Goal: Contribute content: Contribute content

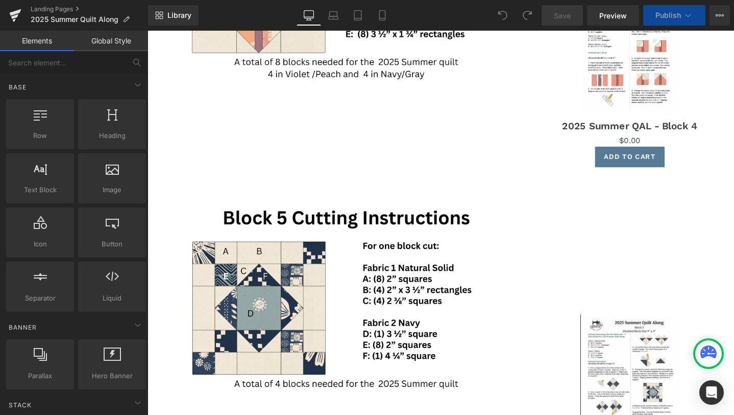
scroll to position [2087, 0]
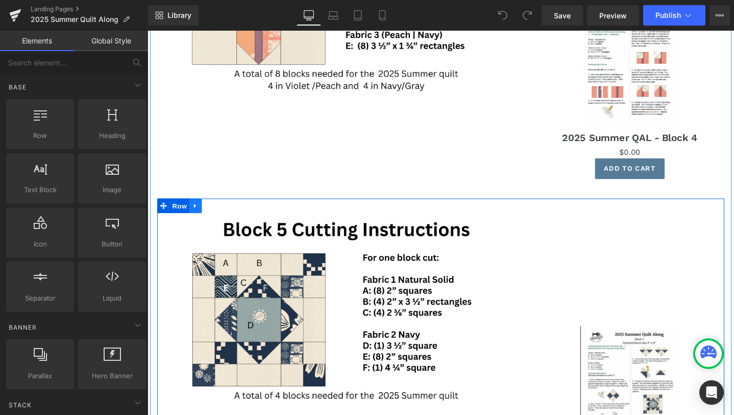
click at [199, 215] on icon at bounding box center [198, 215] width 2 height 5
click at [212, 216] on icon at bounding box center [211, 214] width 7 height 7
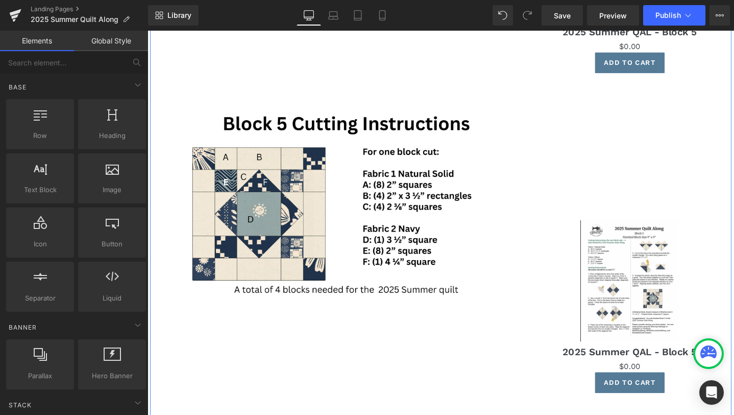
scroll to position [2559, 0]
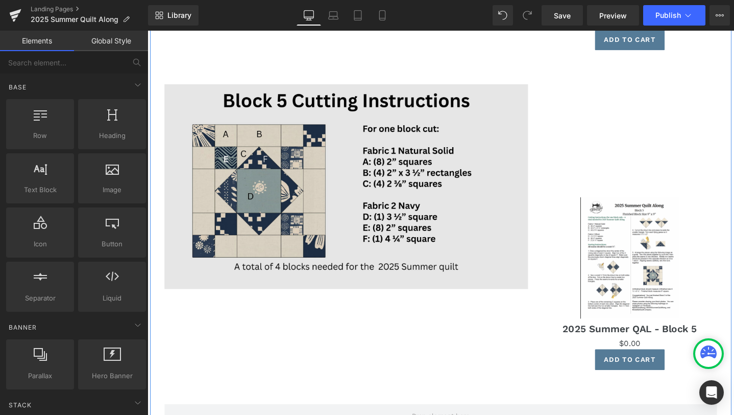
click at [274, 197] on img at bounding box center [356, 195] width 383 height 216
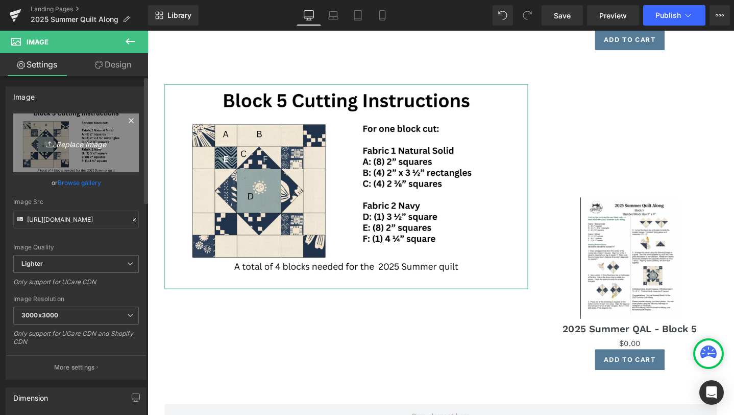
click at [77, 146] on icon "Replace Image" at bounding box center [76, 142] width 82 height 13
type input "C:\fakepath\A-29.png"
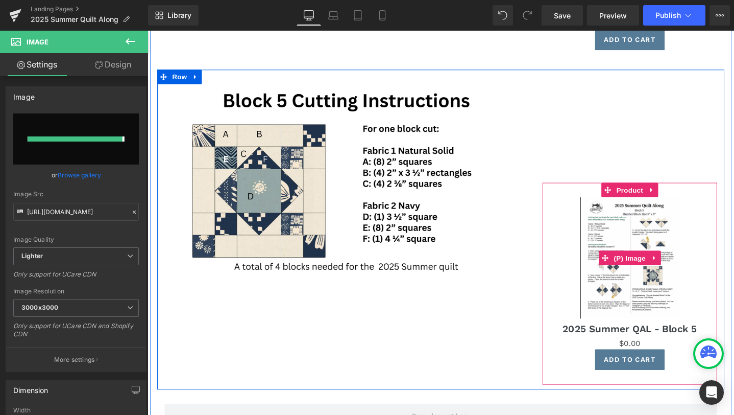
type input "https://ucarecdn.com/cb7ab23d-3a67-400f-a718-a056a62ca86c/-/format/auto/-/previ…"
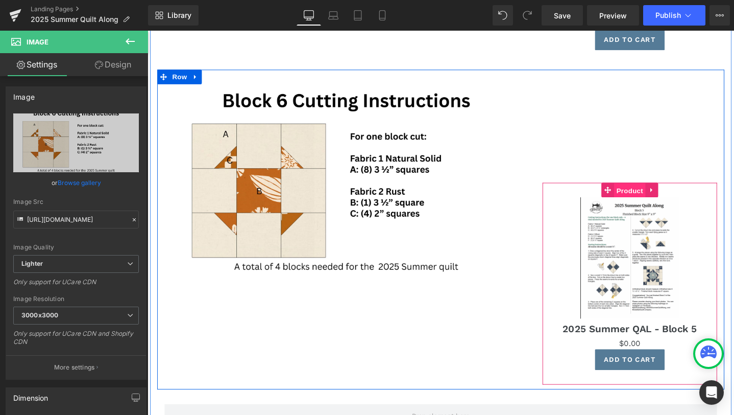
click at [658, 199] on span "Product" at bounding box center [655, 198] width 33 height 15
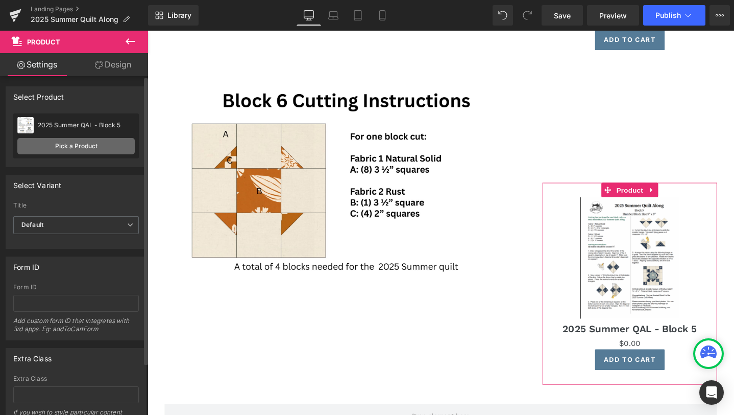
click at [90, 147] on link "Pick a Product" at bounding box center [75, 146] width 117 height 16
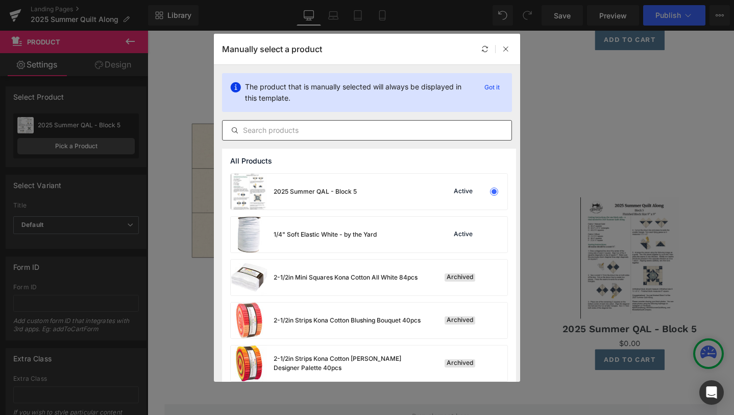
click at [383, 128] on input "text" at bounding box center [367, 130] width 289 height 12
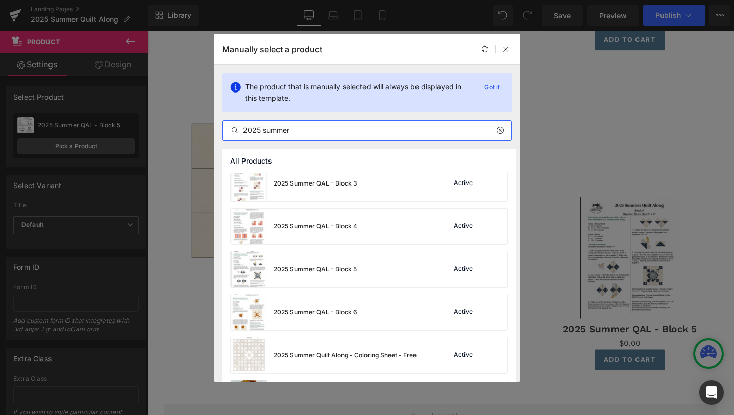
scroll to position [102, 0]
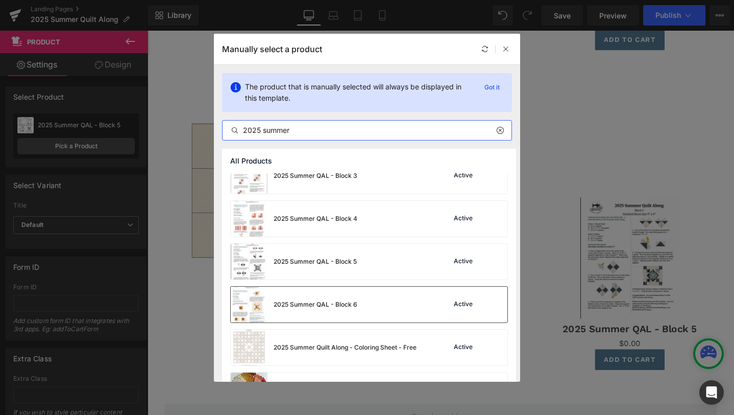
type input "2025 summer"
click at [374, 303] on div "2025 Summer QAL - Block 6 Active" at bounding box center [369, 305] width 277 height 36
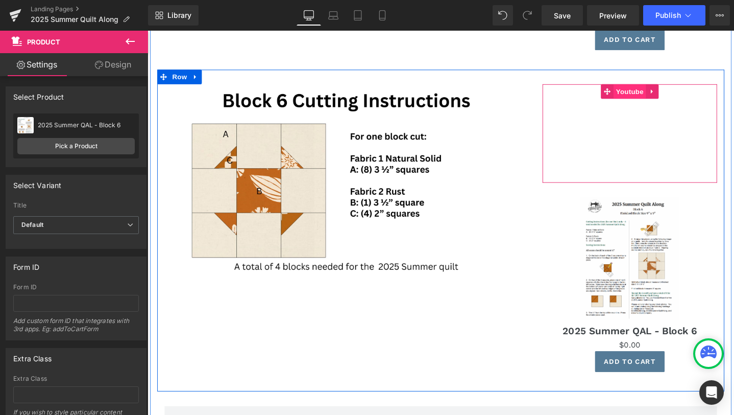
click at [660, 90] on span "Youtube" at bounding box center [655, 94] width 34 height 15
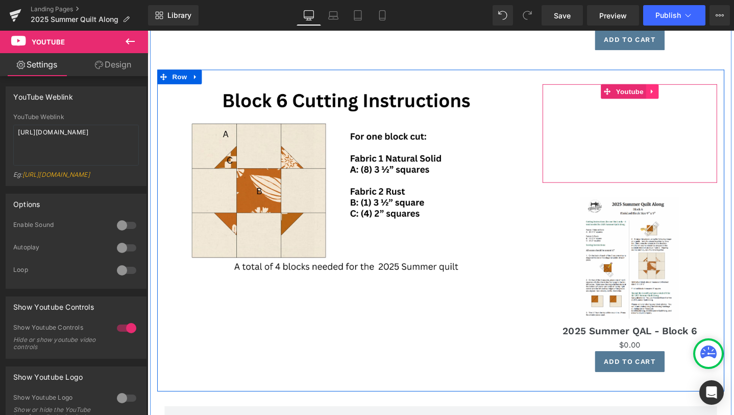
click at [679, 94] on icon at bounding box center [679, 94] width 2 height 5
click at [684, 94] on icon at bounding box center [686, 94] width 7 height 7
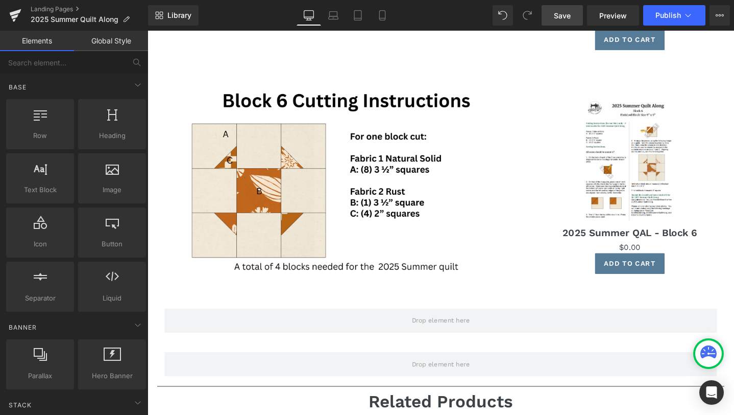
click at [562, 13] on span "Save" at bounding box center [562, 15] width 17 height 11
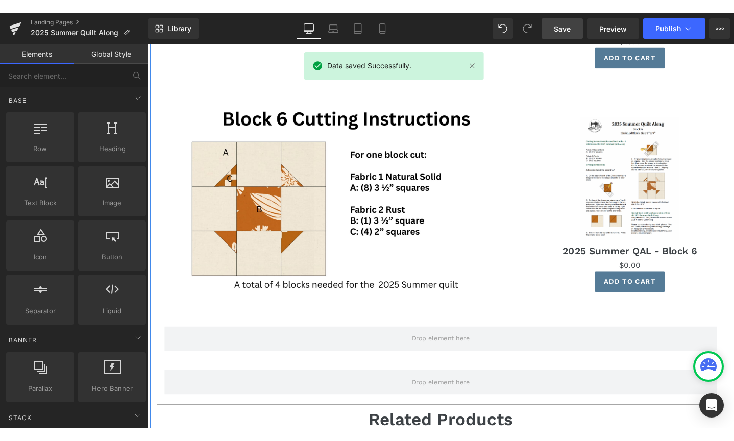
scroll to position [2554, 0]
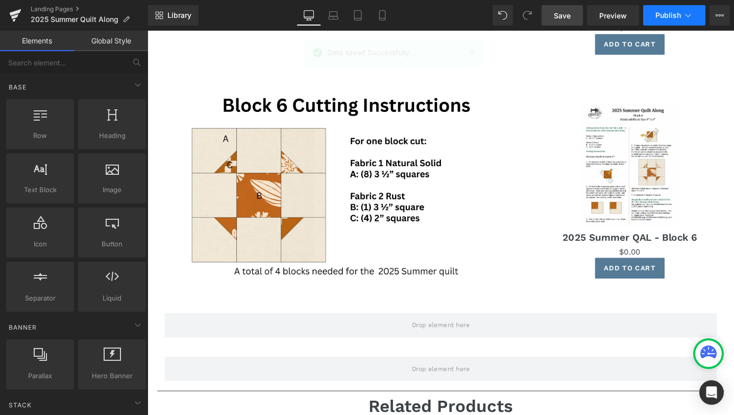
click at [670, 18] on span "Publish" at bounding box center [669, 15] width 26 height 8
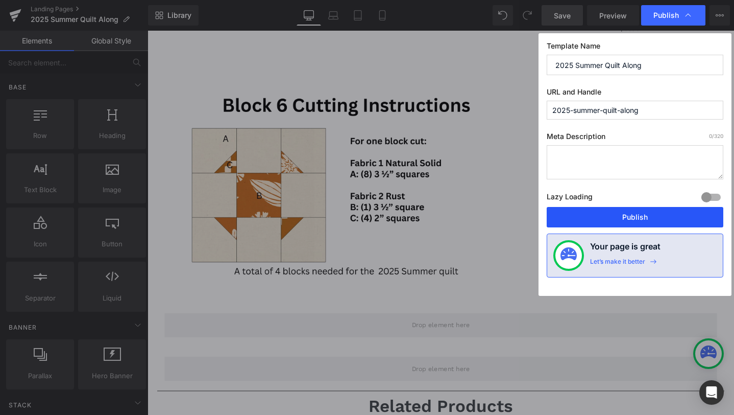
click at [614, 217] on button "Publish" at bounding box center [635, 217] width 177 height 20
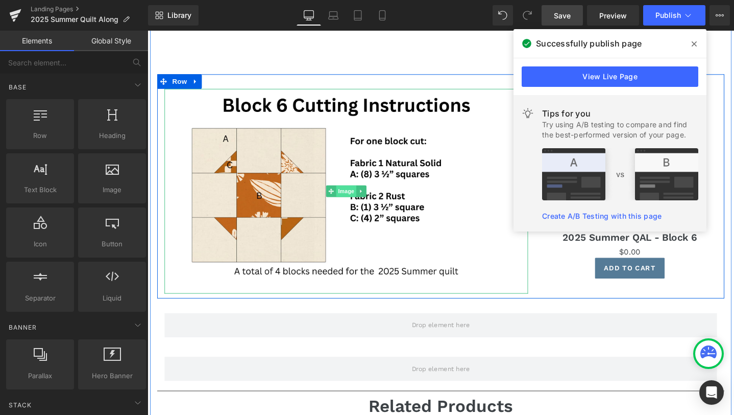
click at [354, 196] on span "Image" at bounding box center [356, 200] width 21 height 12
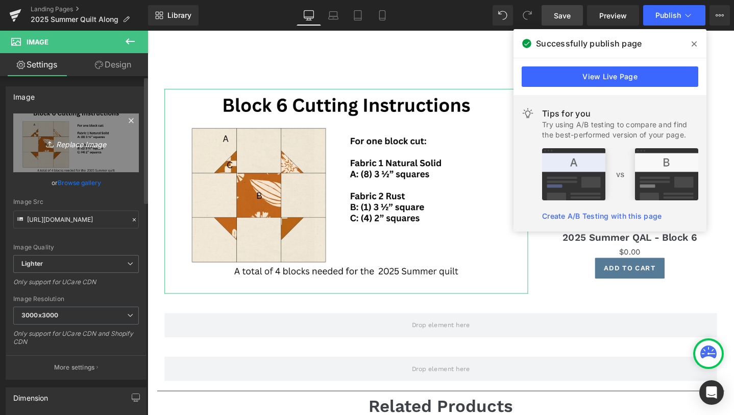
click at [81, 143] on icon "Replace Image" at bounding box center [76, 142] width 82 height 13
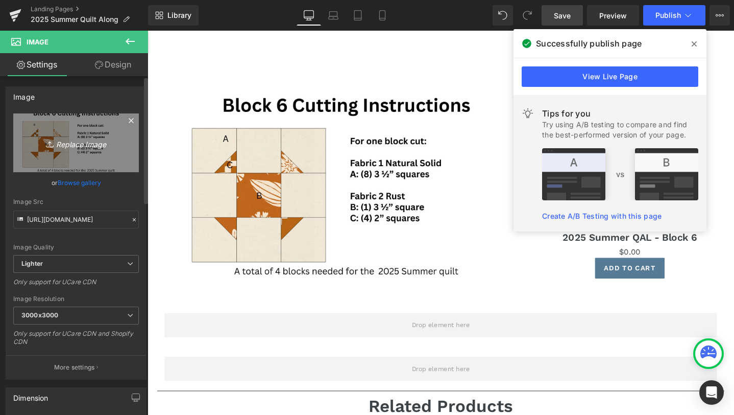
type input "C:\fakepath\A-31.png"
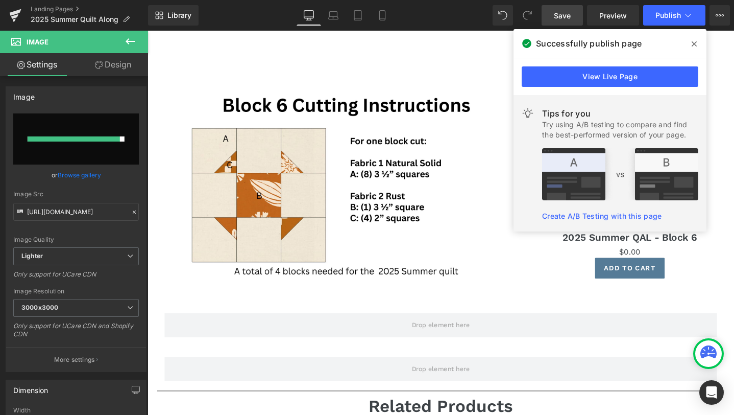
click at [694, 44] on icon at bounding box center [694, 43] width 5 height 5
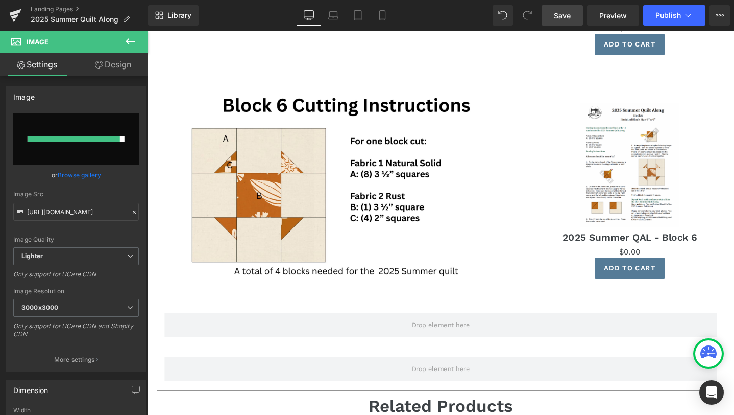
click at [564, 12] on span "Save" at bounding box center [562, 15] width 17 height 11
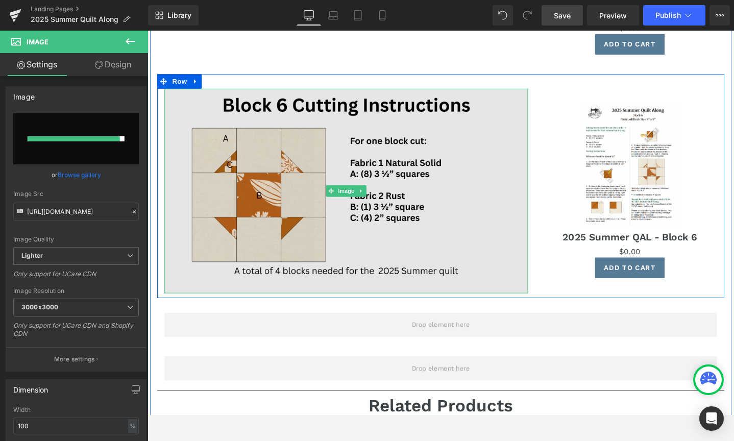
click at [299, 198] on img at bounding box center [356, 200] width 383 height 216
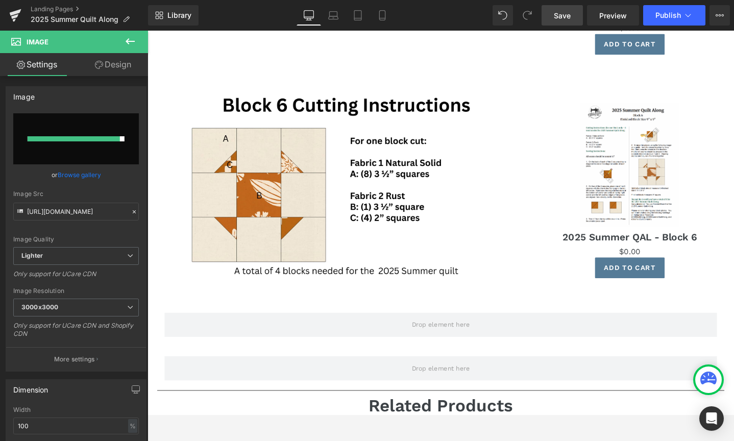
click at [129, 37] on icon at bounding box center [130, 41] width 12 height 12
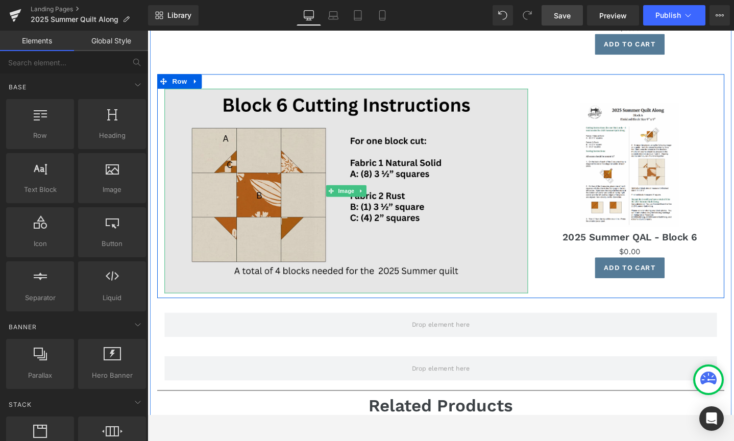
click at [287, 221] on img at bounding box center [356, 200] width 383 height 216
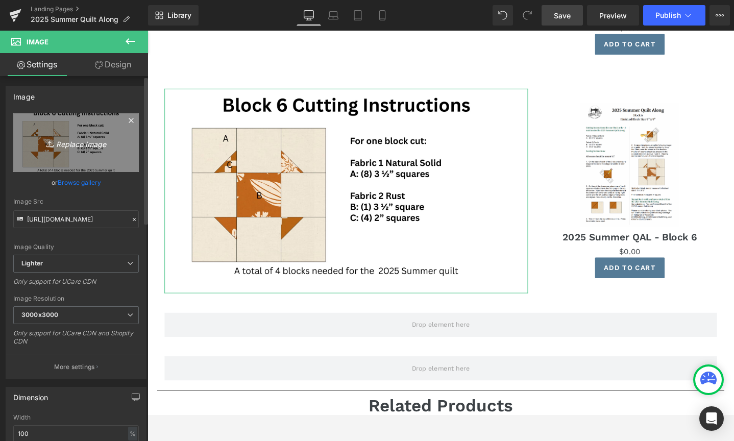
click at [81, 144] on icon "Replace Image" at bounding box center [76, 142] width 82 height 13
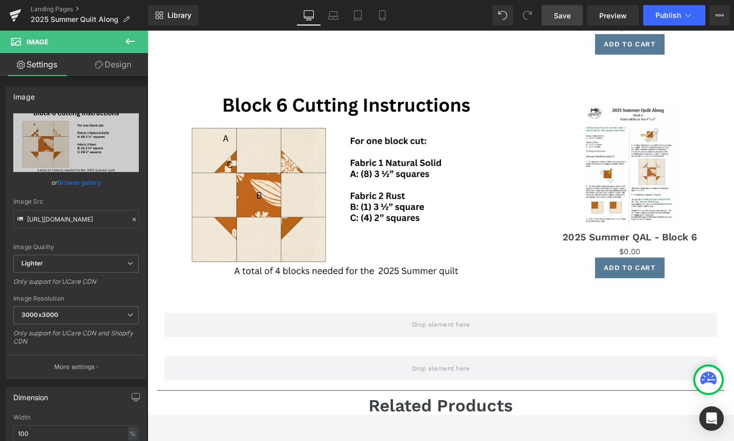
type input "C:\fakepath\A-31.png"
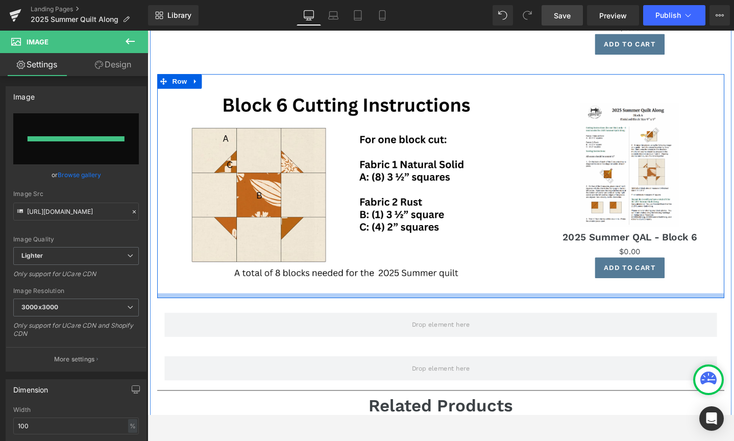
type input "https://ucarecdn.com/d5307290-184f-49cd-b196-27f675b3649e/-/format/auto/-/previ…"
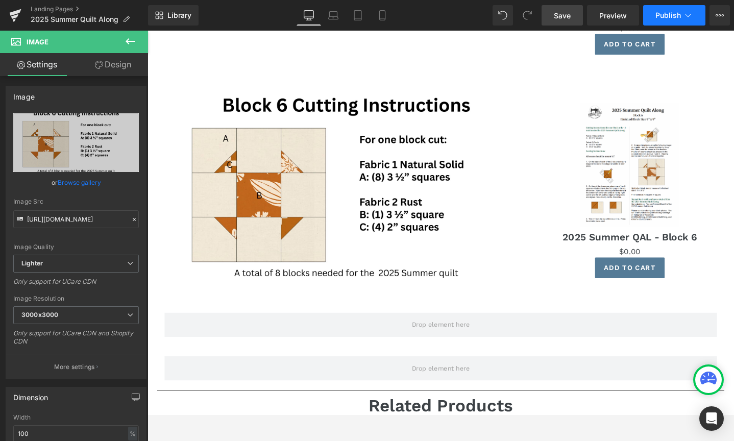
click at [672, 16] on span "Publish" at bounding box center [669, 15] width 26 height 8
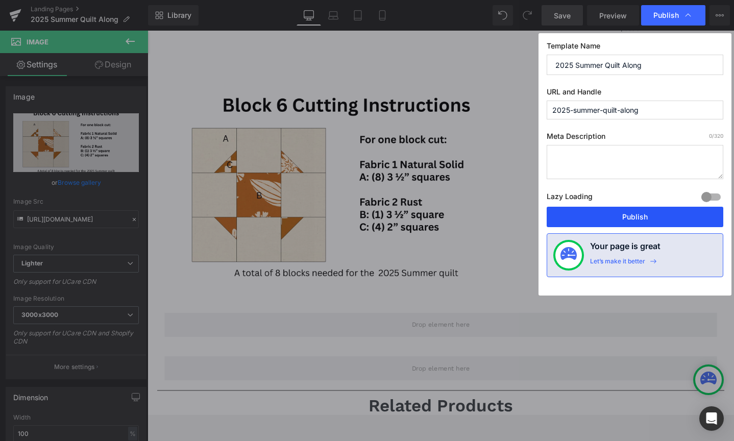
drag, startPoint x: 635, startPoint y: 218, endPoint x: 431, endPoint y: 322, distance: 229.6
click at [635, 218] on button "Publish" at bounding box center [635, 217] width 177 height 20
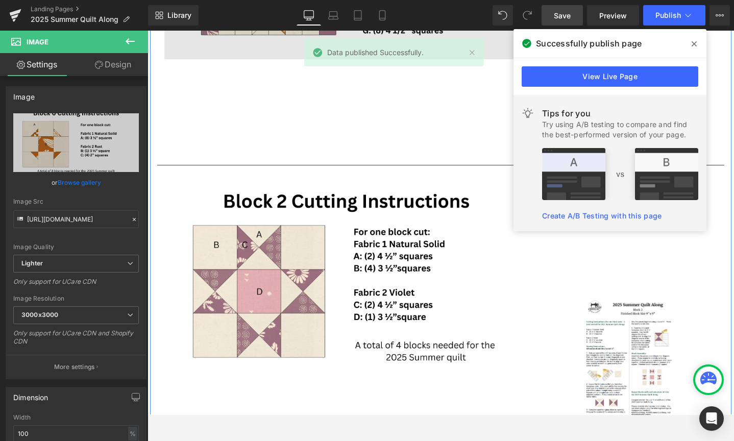
scroll to position [1029, 0]
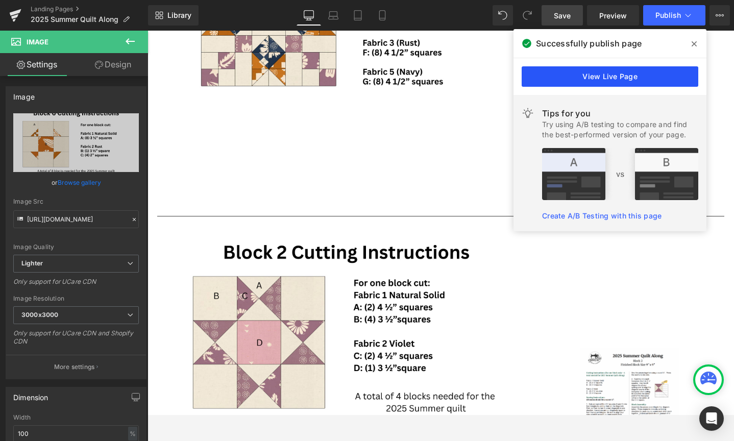
click at [604, 76] on link "View Live Page" at bounding box center [610, 76] width 177 height 20
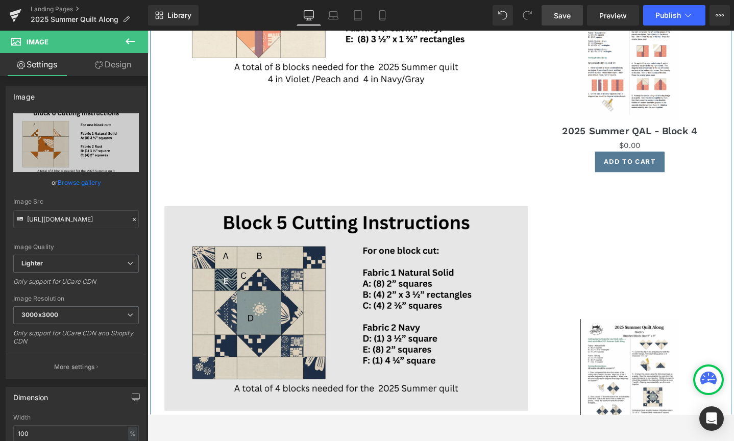
scroll to position [2111, 0]
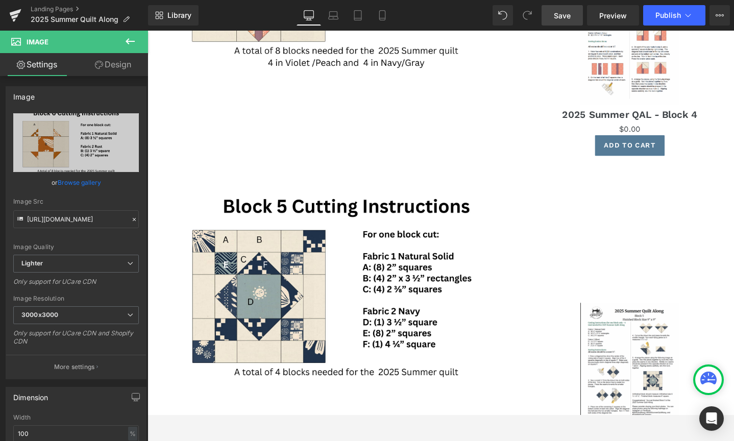
click at [128, 41] on icon at bounding box center [130, 41] width 9 height 6
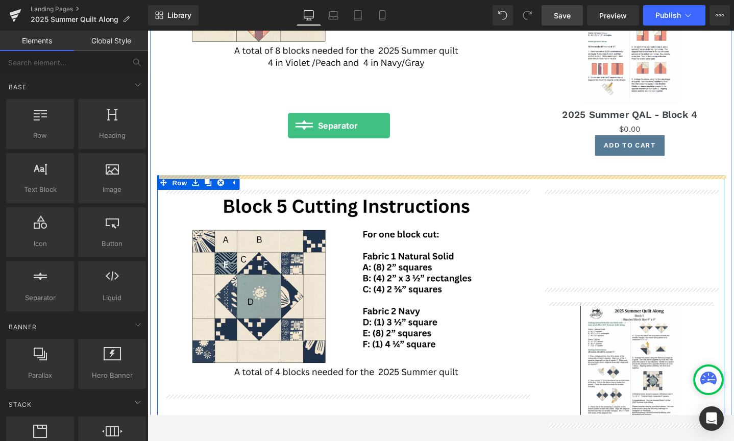
drag, startPoint x: 198, startPoint y: 315, endPoint x: 296, endPoint y: 131, distance: 208.4
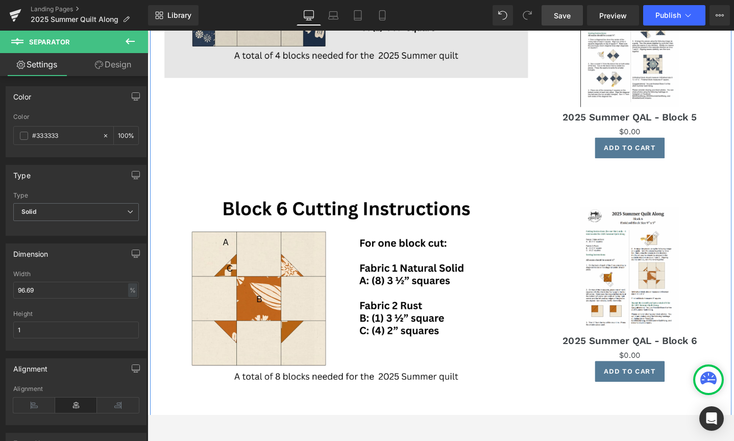
scroll to position [2457, 0]
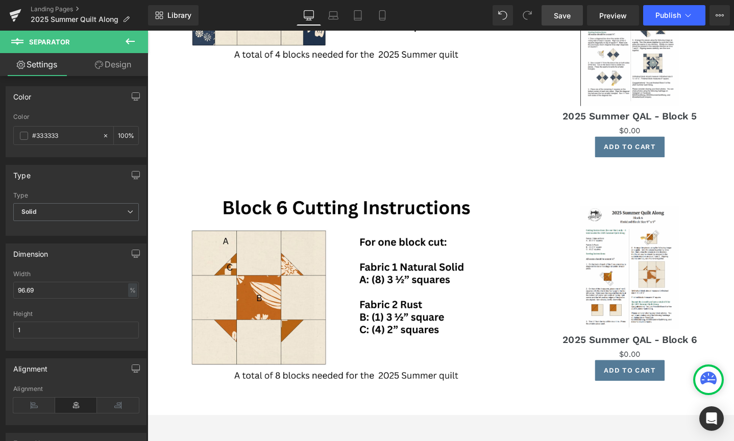
click at [131, 36] on icon at bounding box center [130, 41] width 12 height 12
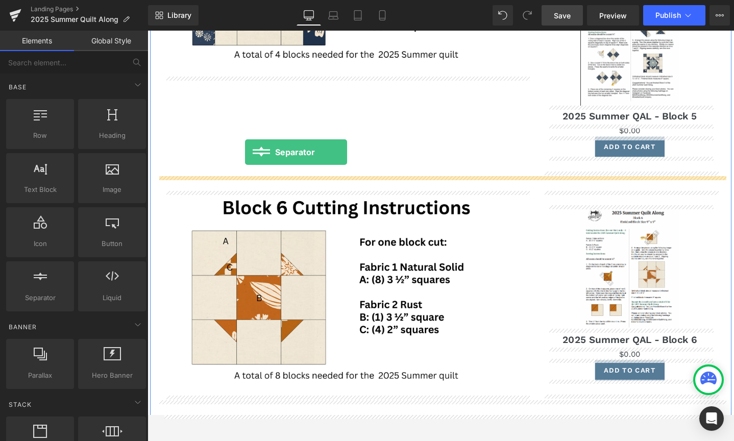
drag, startPoint x: 188, startPoint y: 309, endPoint x: 250, endPoint y: 159, distance: 162.6
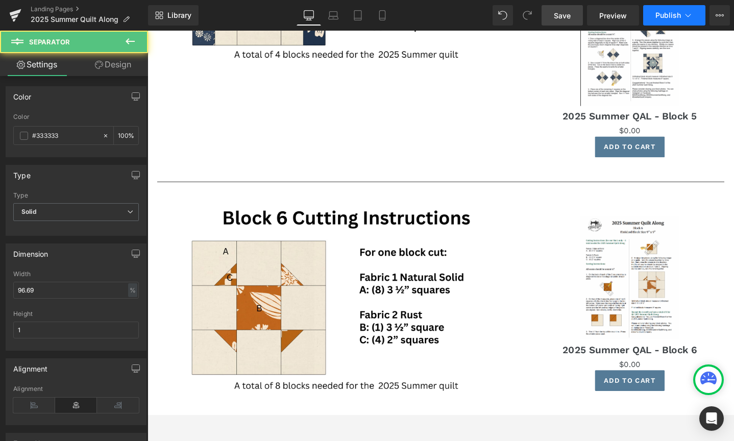
click at [675, 14] on span "Publish" at bounding box center [669, 15] width 26 height 8
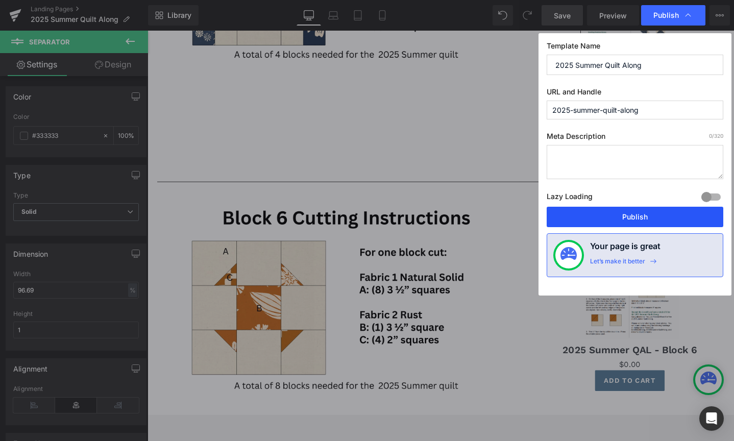
click at [612, 220] on button "Publish" at bounding box center [635, 217] width 177 height 20
